Goal: Task Accomplishment & Management: Manage account settings

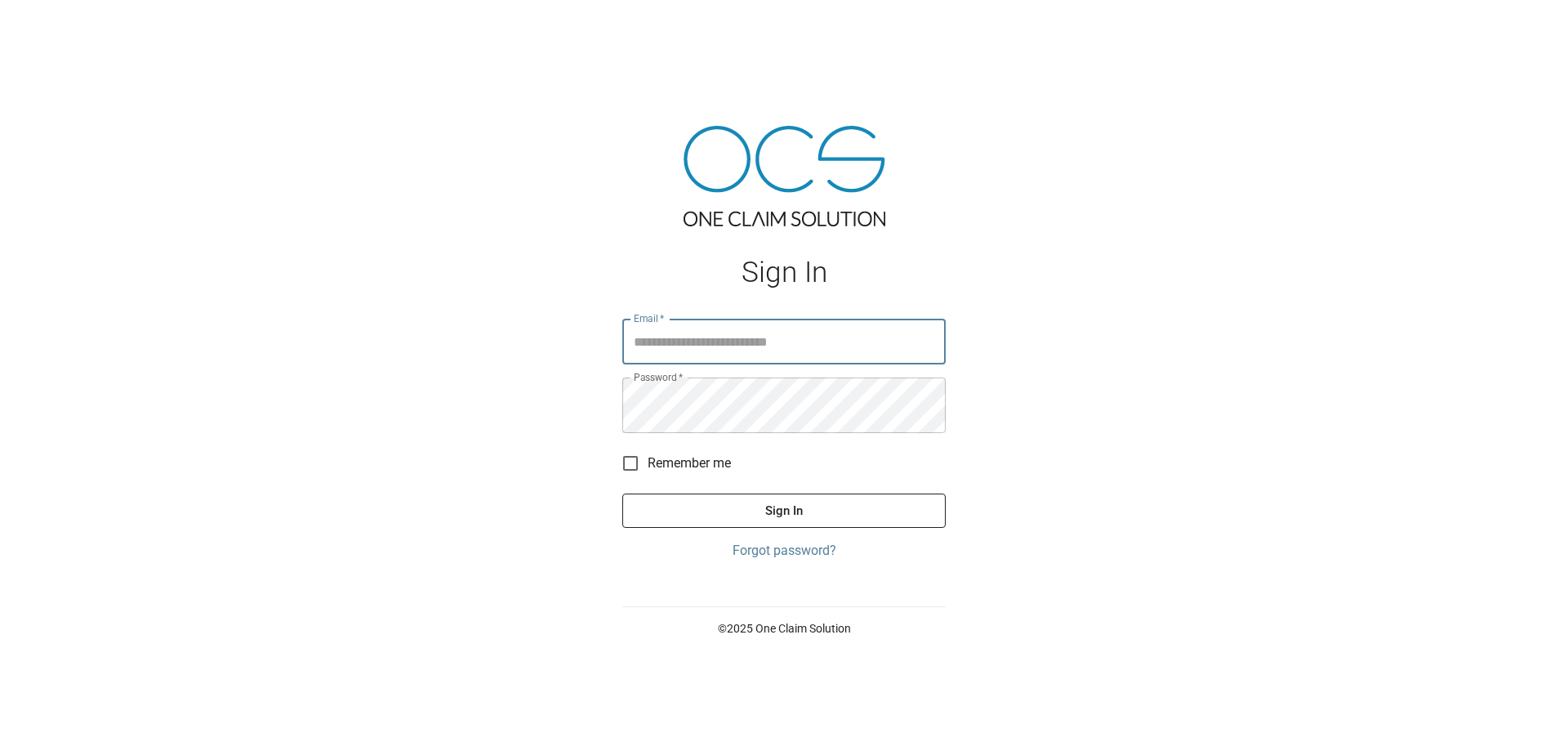
type input "**********"
click at [825, 528] on button "Sign In" at bounding box center [784, 510] width 323 height 34
